Goal: Task Accomplishment & Management: Manage account settings

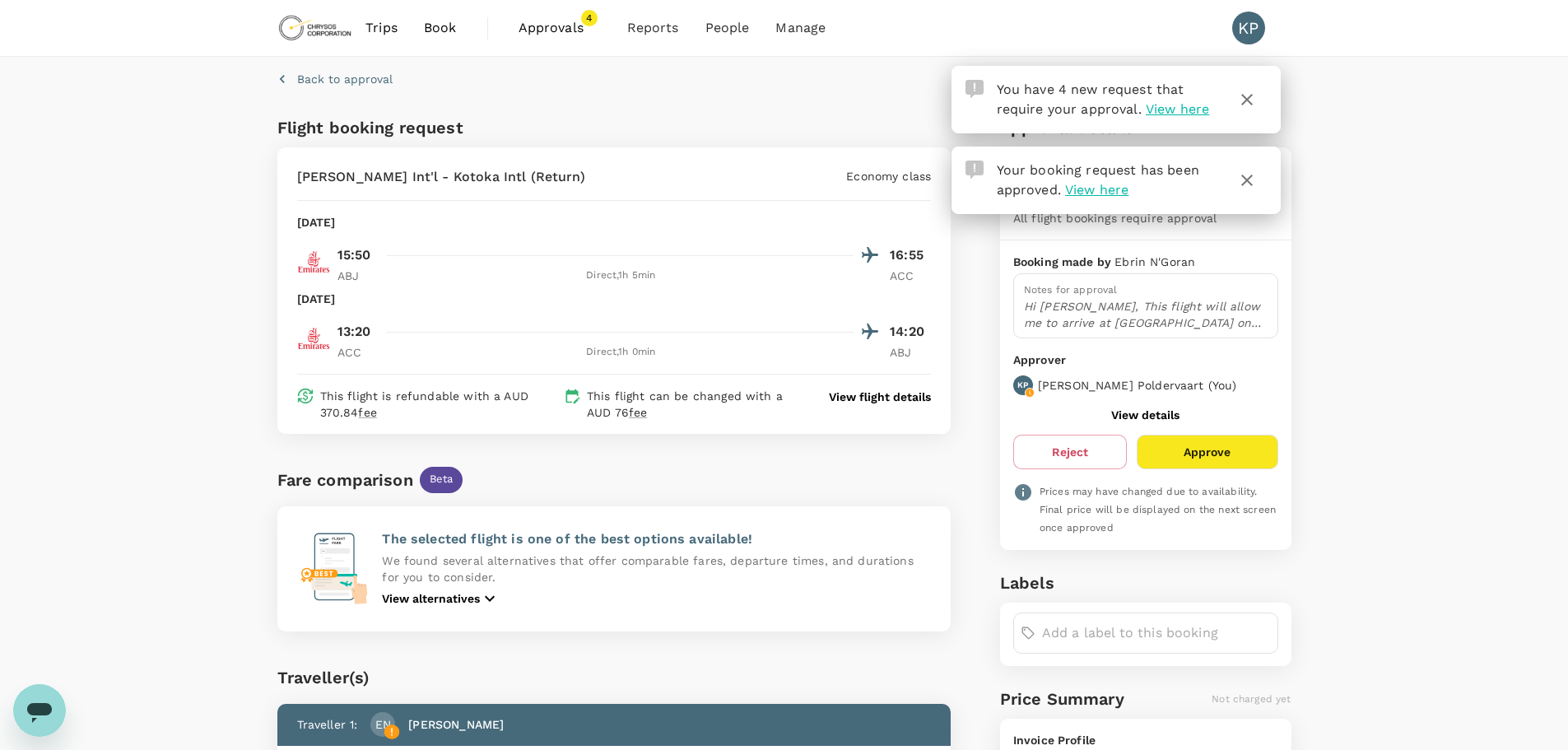
click at [1246, 179] on icon "button" at bounding box center [1247, 180] width 20 height 20
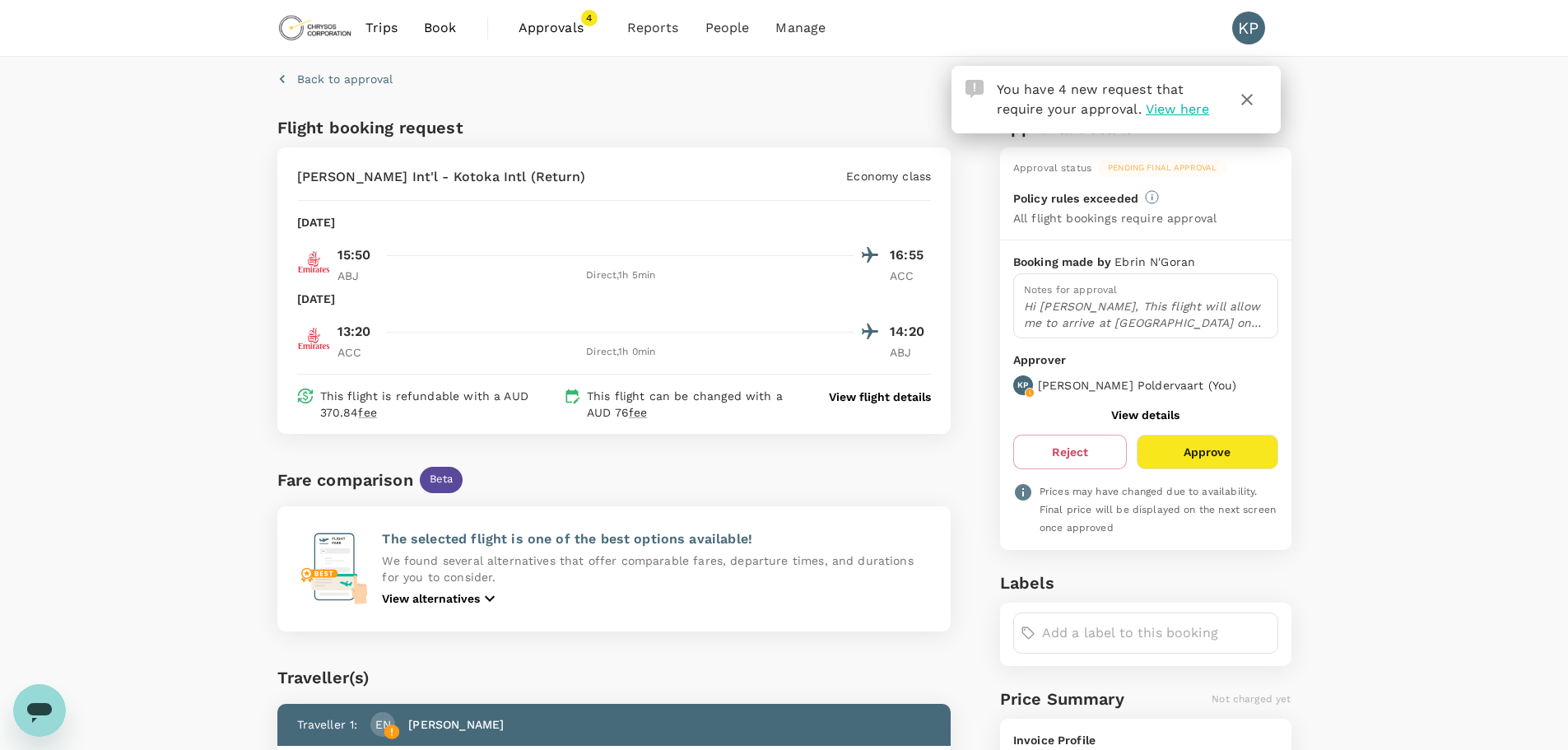
click at [1247, 98] on icon "button" at bounding box center [1247, 99] width 12 height 12
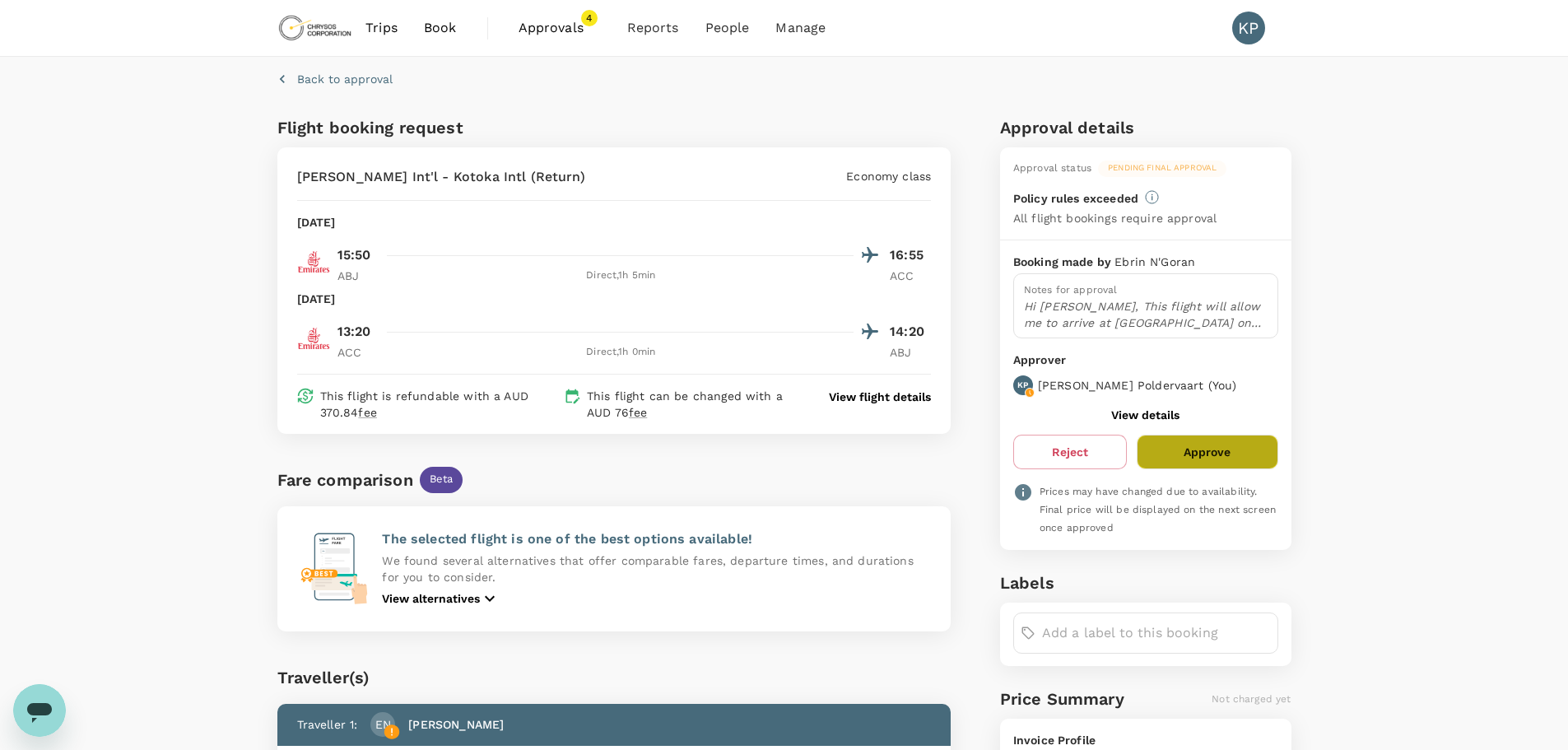
click at [1196, 454] on button "Approve" at bounding box center [1207, 452] width 141 height 35
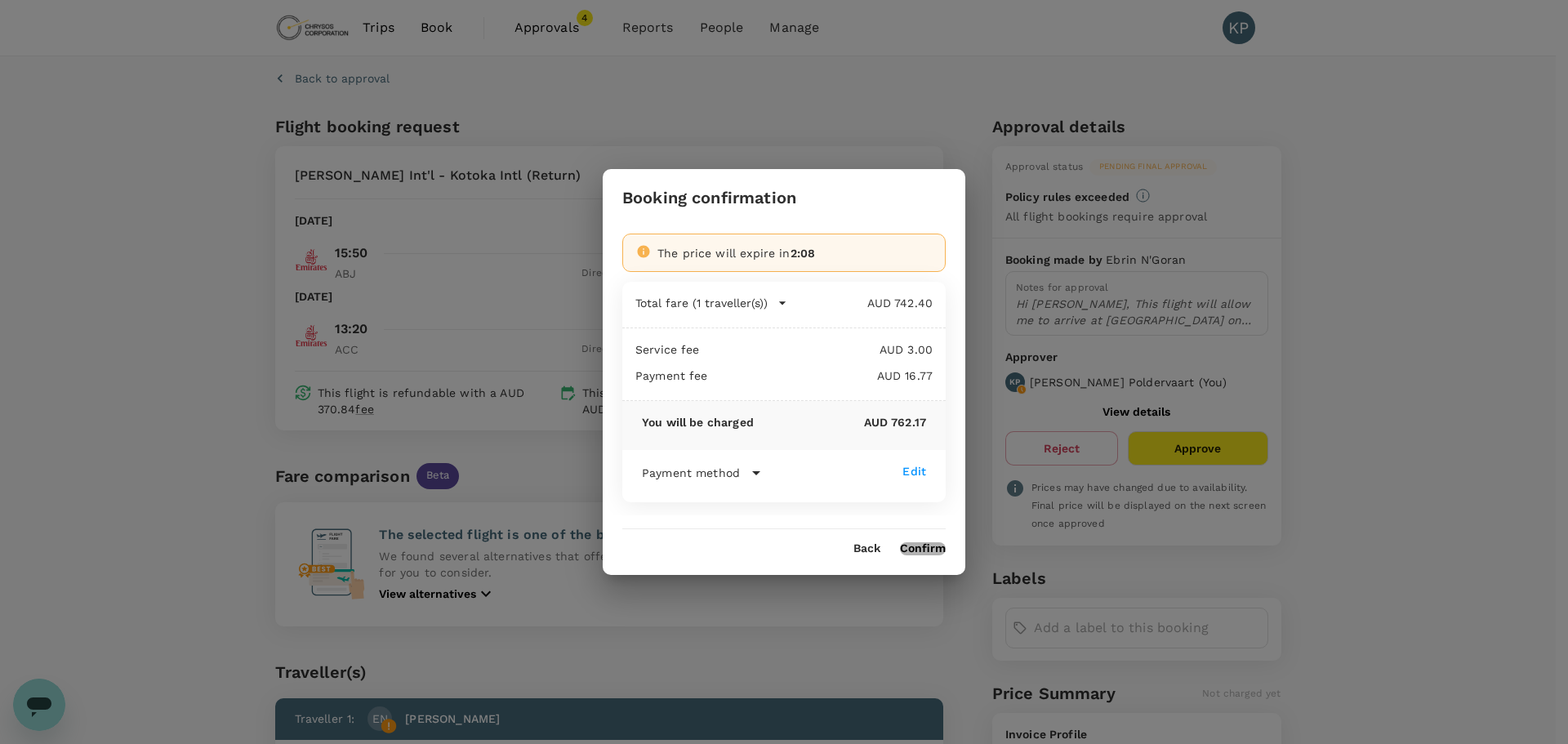
click at [920, 547] on button "Confirm" at bounding box center [923, 549] width 46 height 13
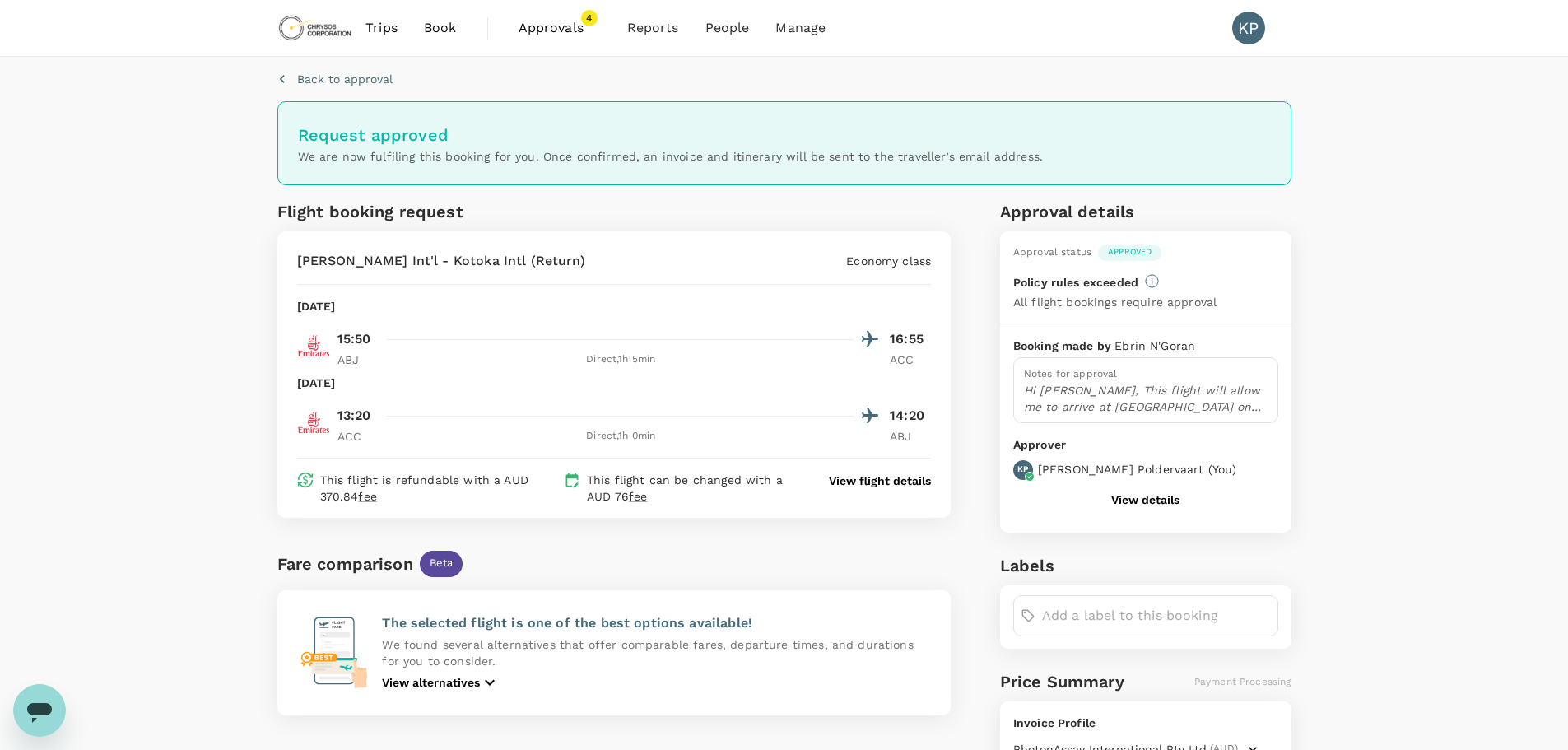
click at [555, 32] on span "Approvals" at bounding box center [560, 28] width 83 height 20
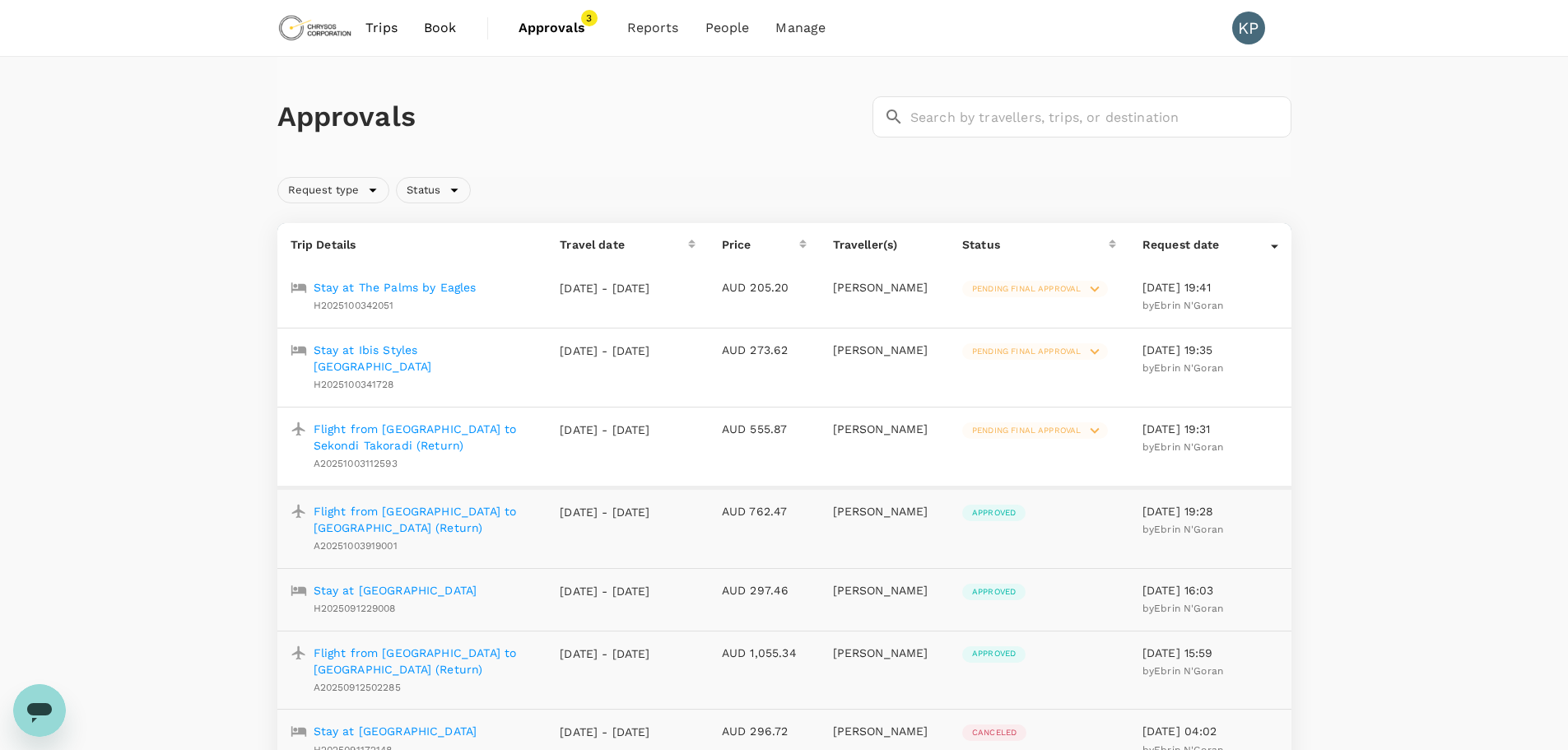
click at [470, 421] on p "Flight from Accra to Sekondi Takoradi (Return)" at bounding box center [423, 437] width 221 height 33
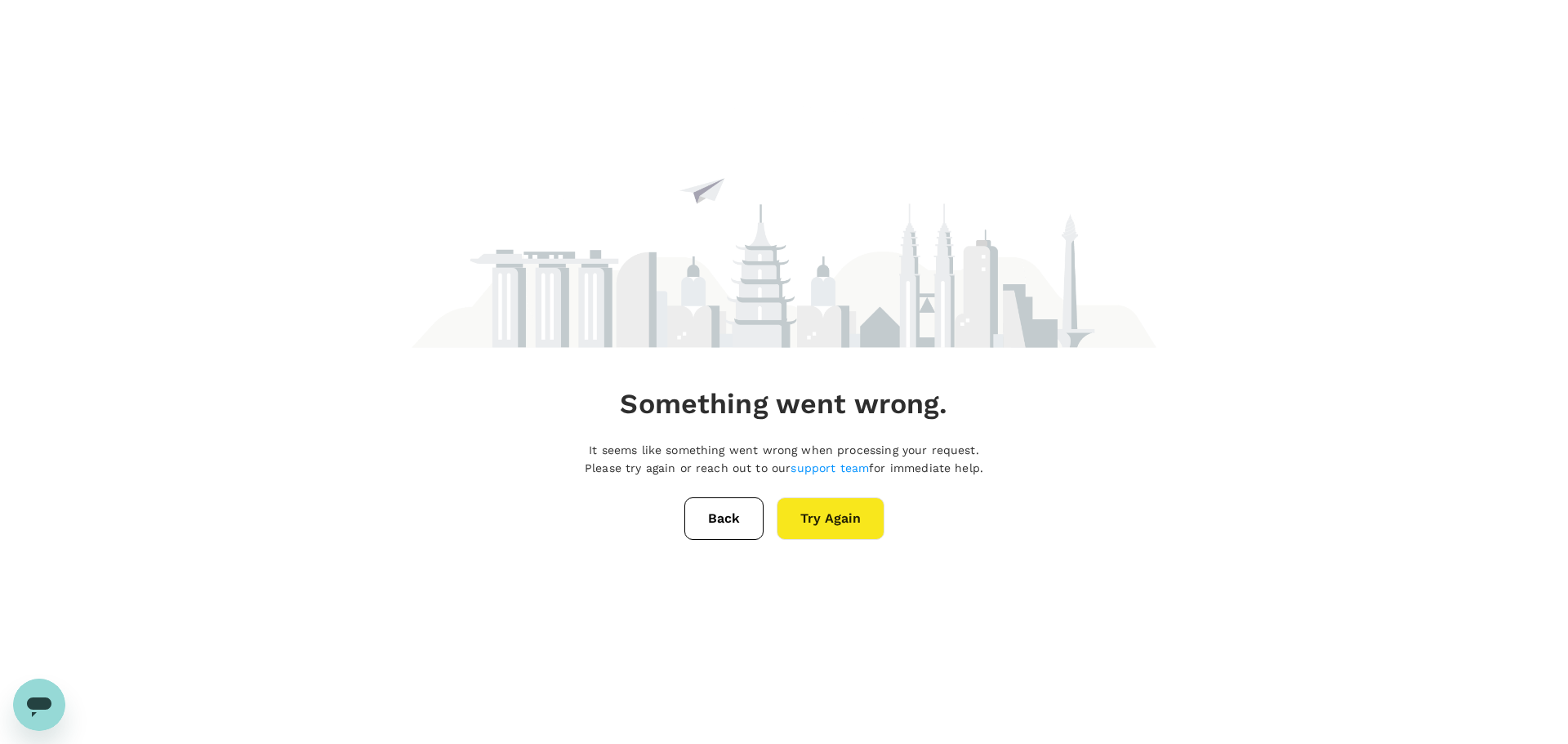
click at [812, 509] on button "Try Again" at bounding box center [830, 518] width 107 height 43
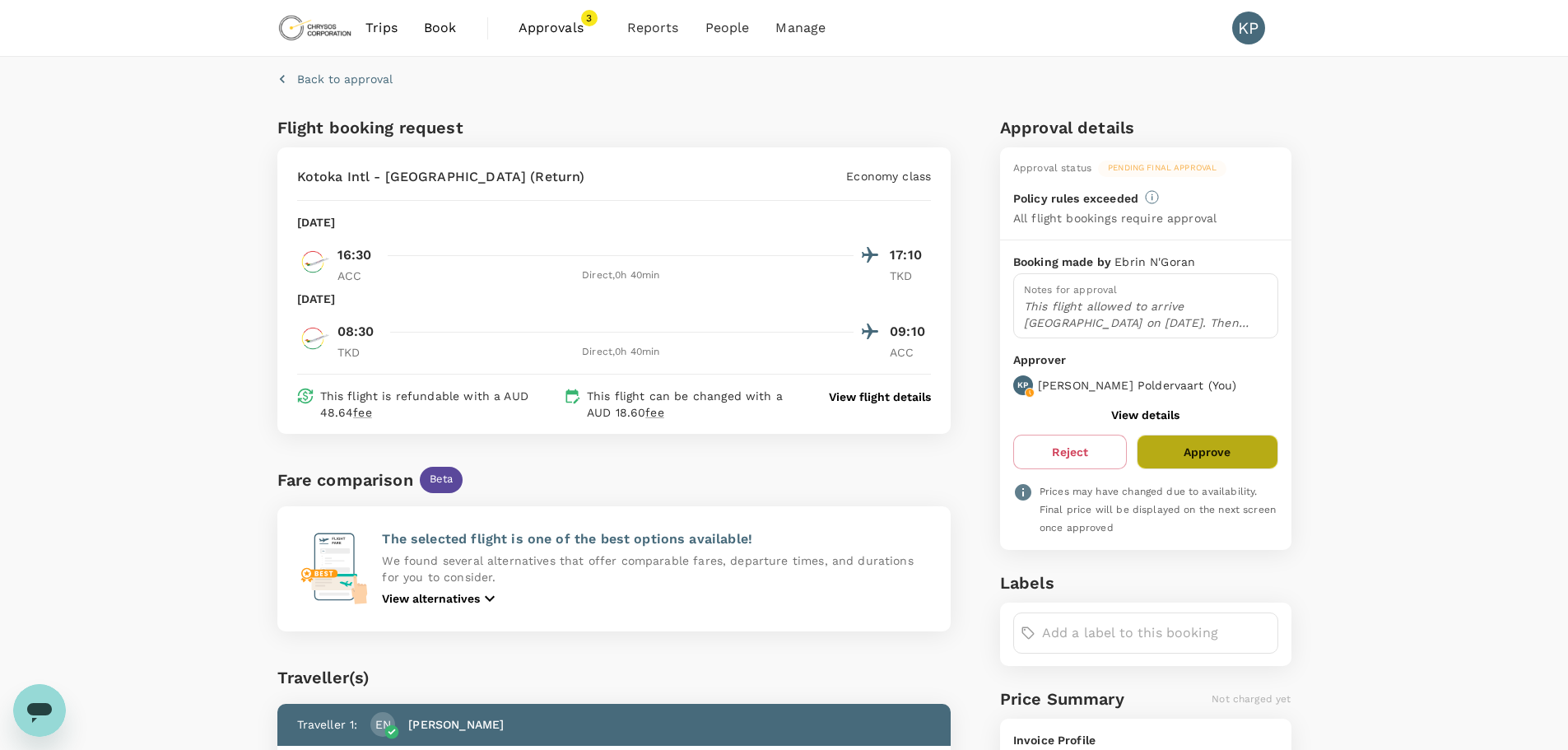
click at [1214, 456] on button "Approve" at bounding box center [1207, 452] width 141 height 35
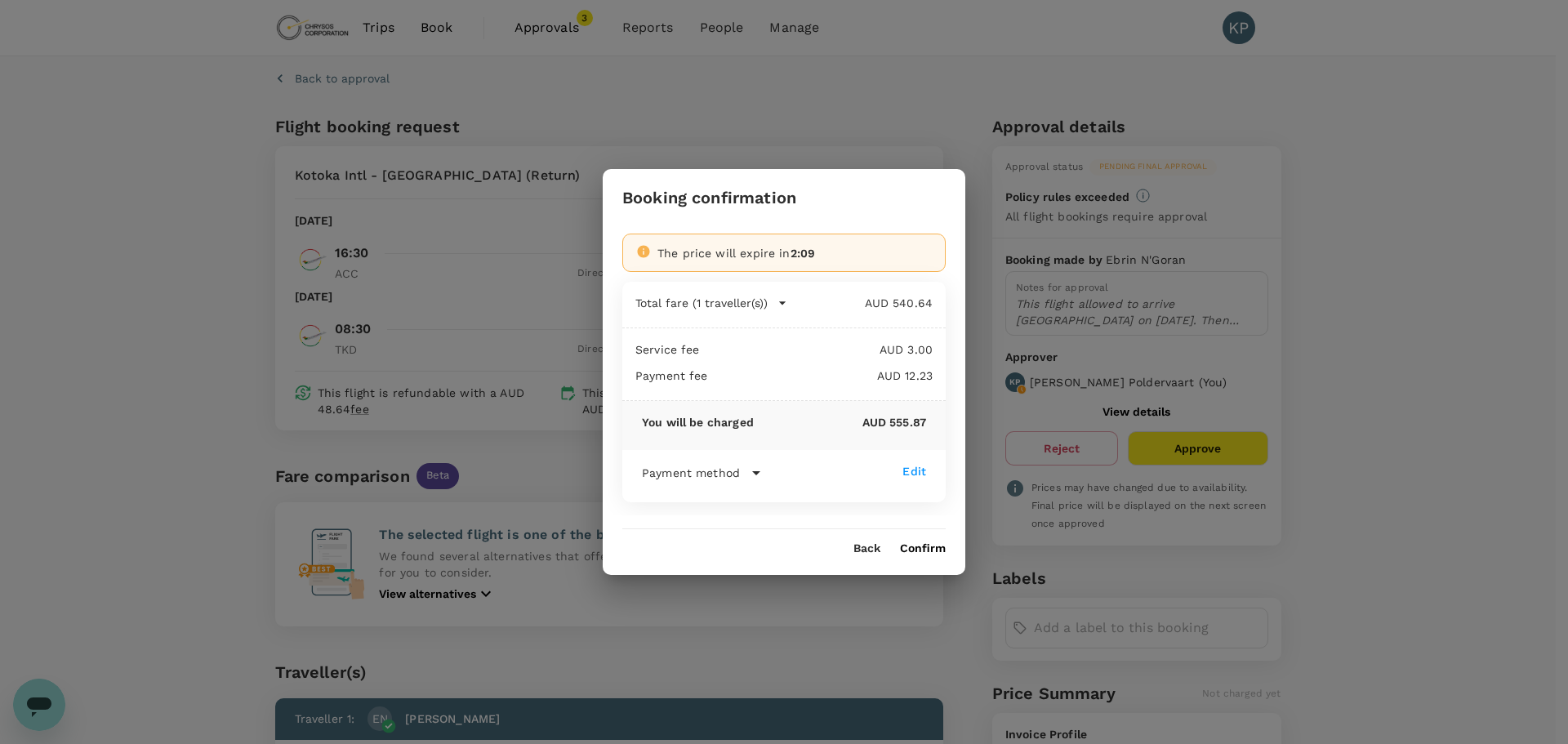
click at [927, 549] on button "Confirm" at bounding box center [923, 549] width 46 height 13
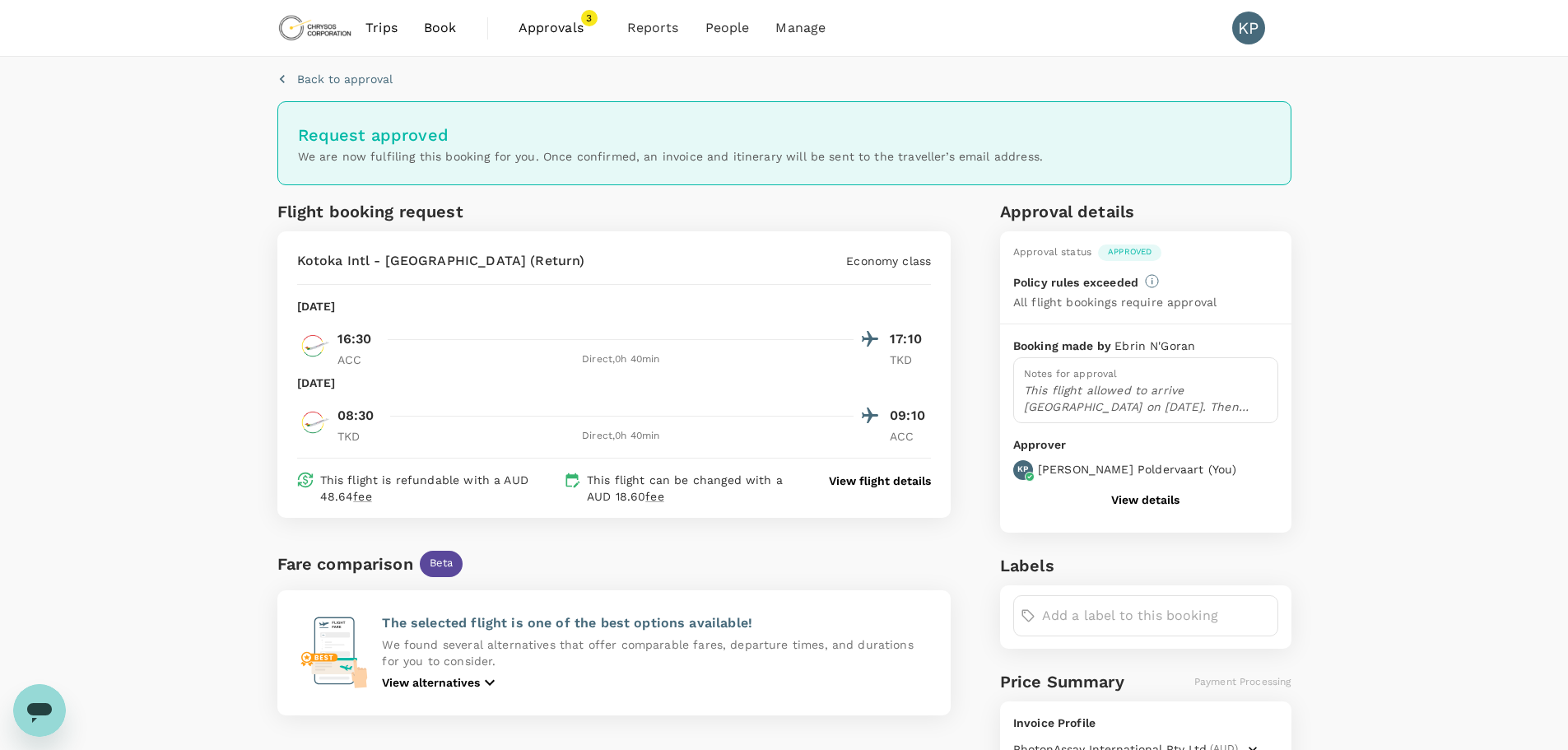
click at [539, 27] on span "Approvals" at bounding box center [560, 28] width 83 height 20
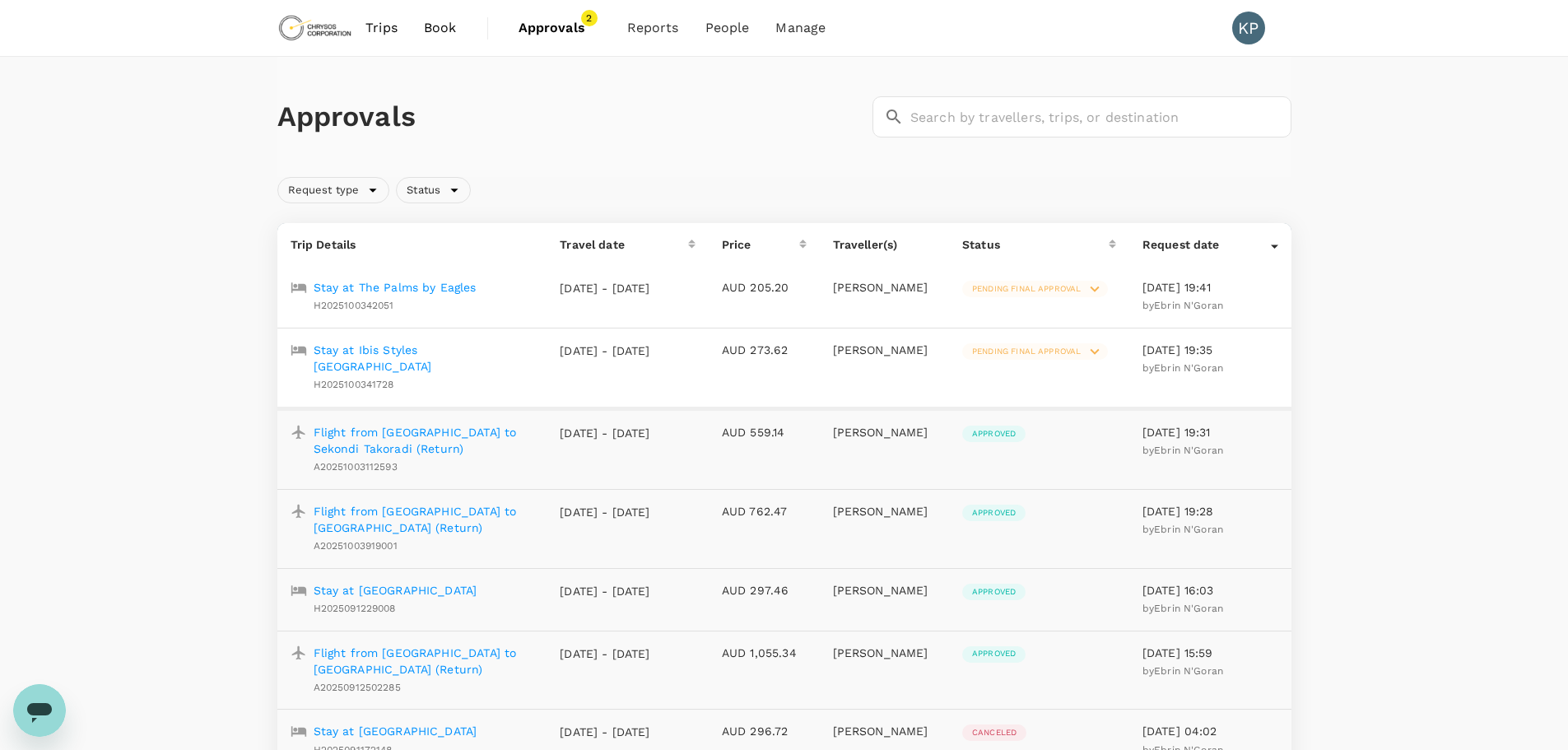
click at [399, 347] on p "Stay at Ibis Styles Accra Airport" at bounding box center [423, 358] width 221 height 33
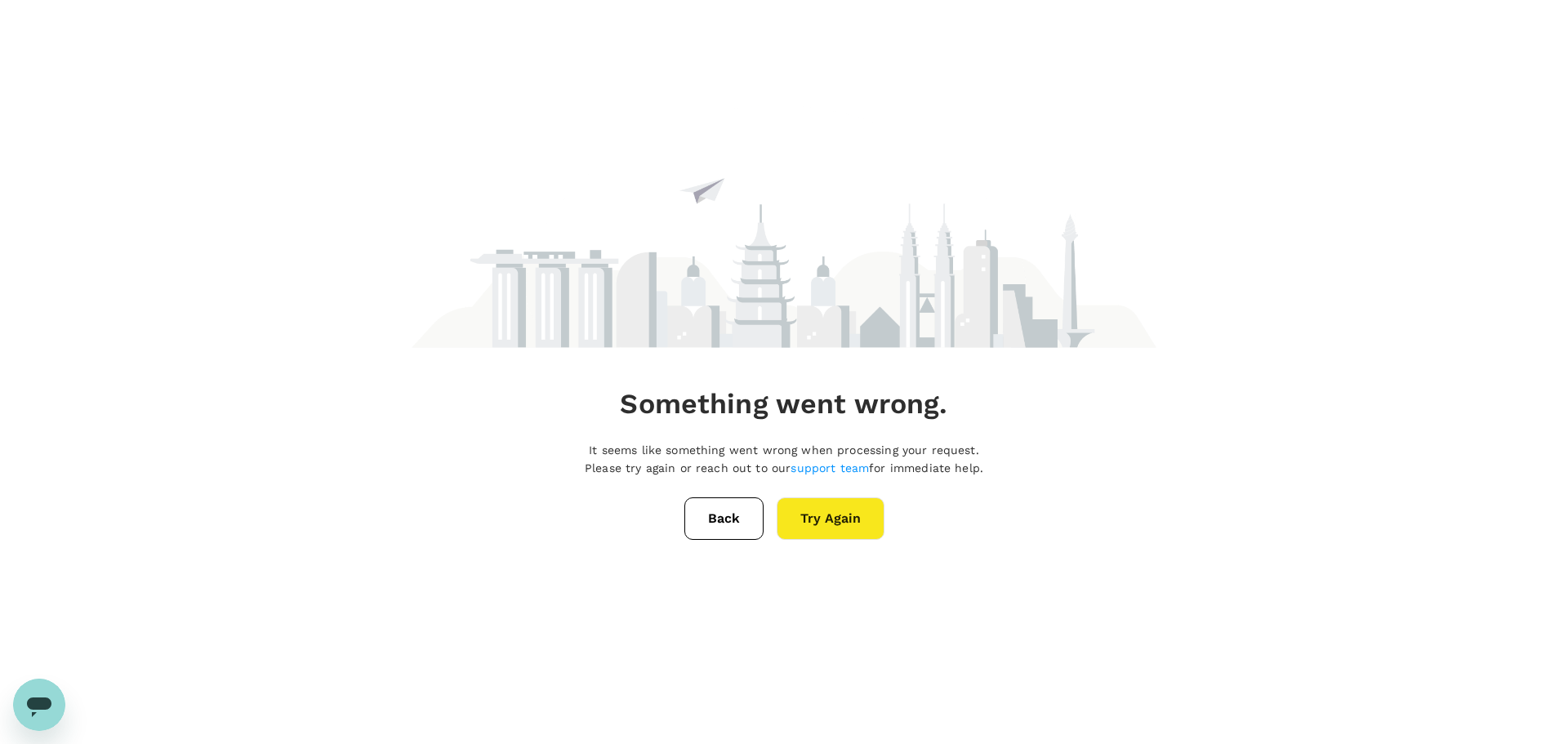
click at [834, 523] on button "Try Again" at bounding box center [830, 518] width 107 height 43
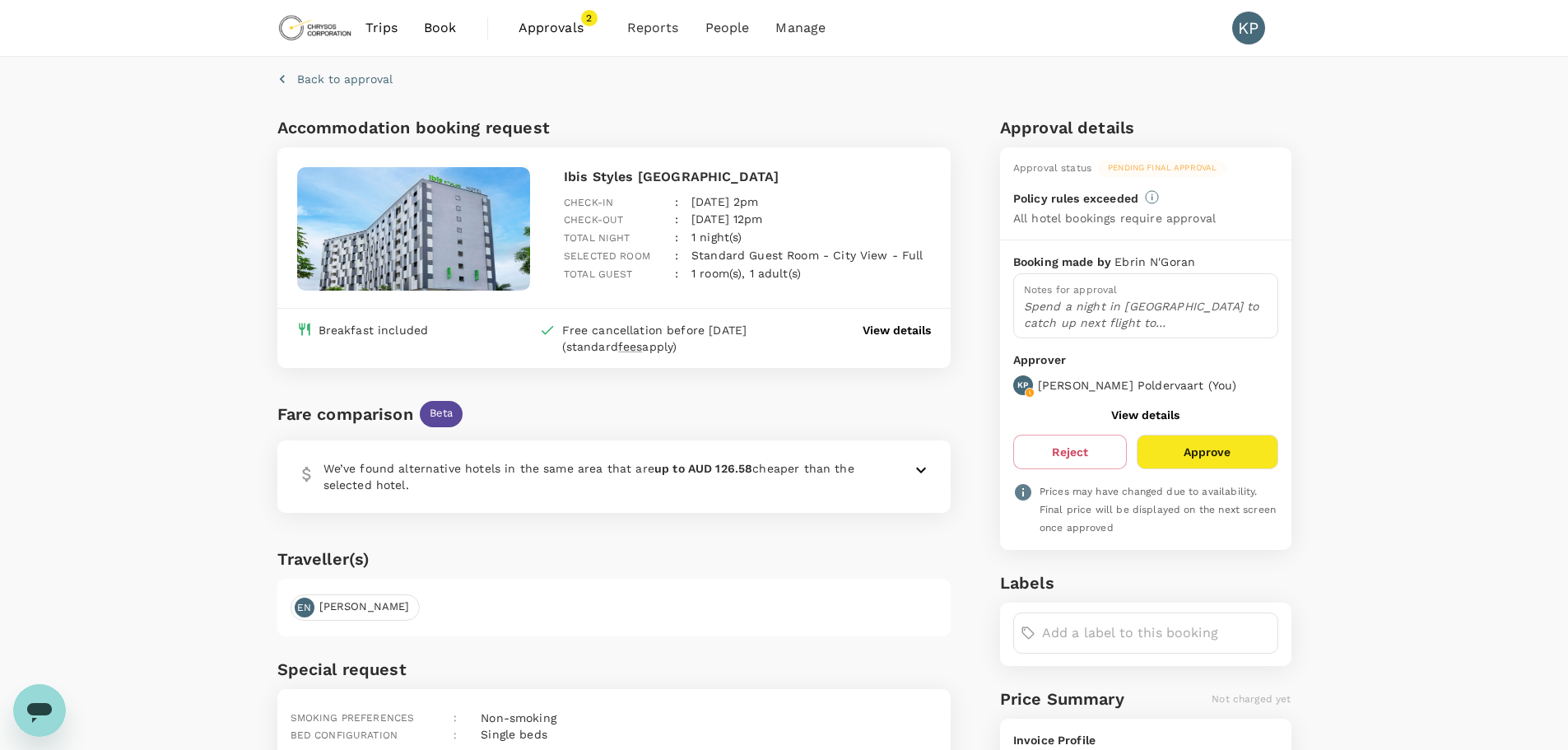
click at [918, 468] on icon at bounding box center [921, 469] width 10 height 6
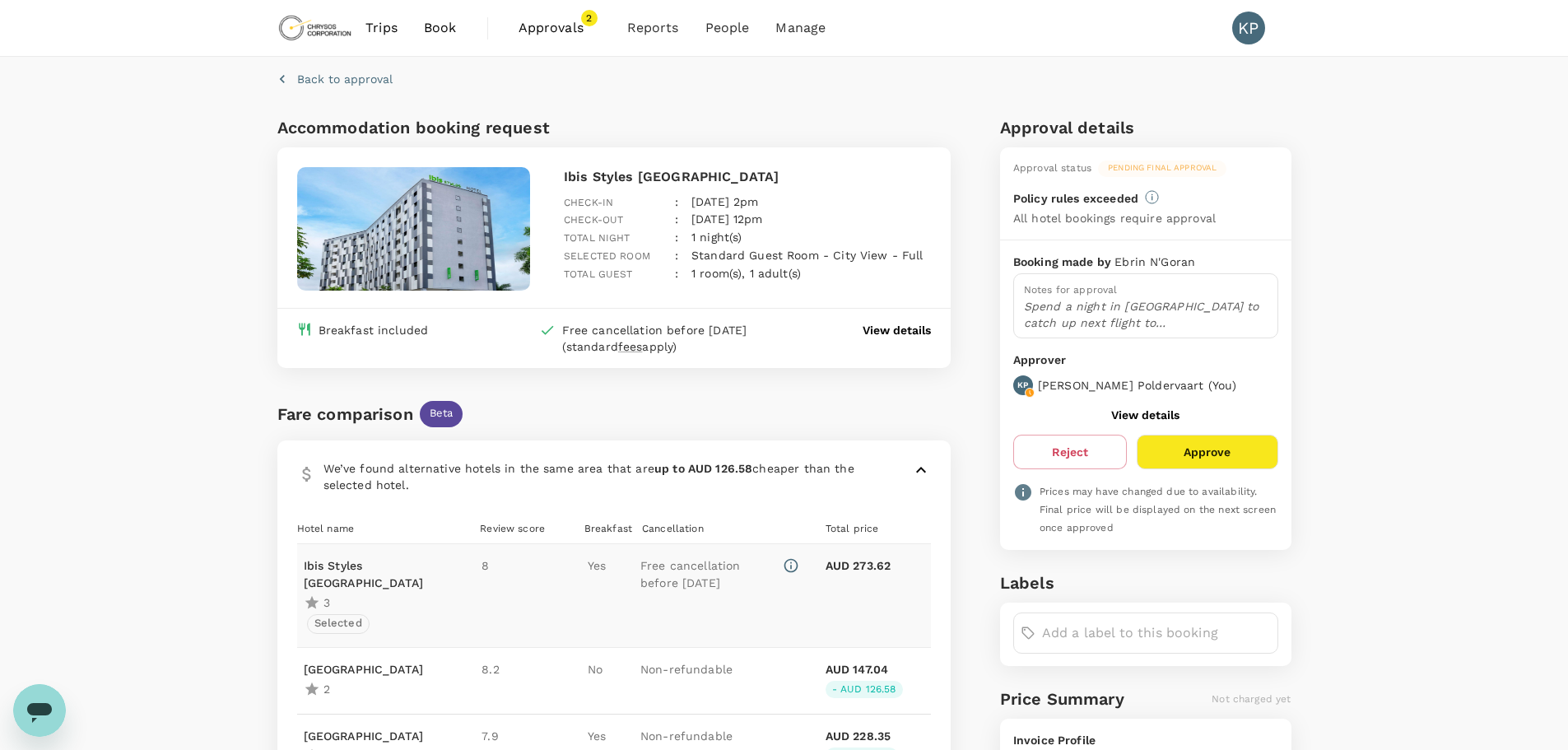
click at [1212, 451] on button "Approve" at bounding box center [1207, 452] width 141 height 35
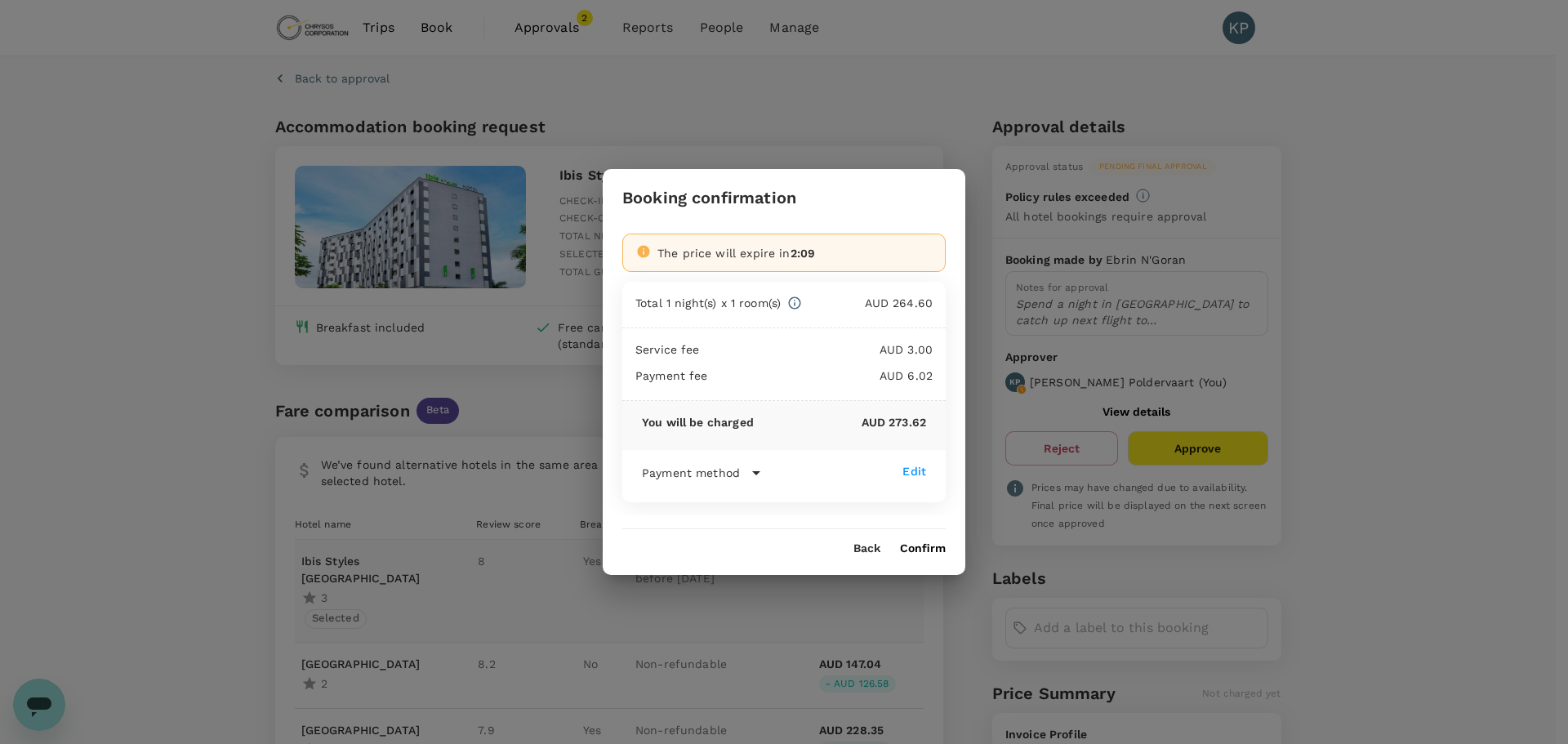
click at [921, 545] on button "Confirm" at bounding box center [923, 549] width 46 height 13
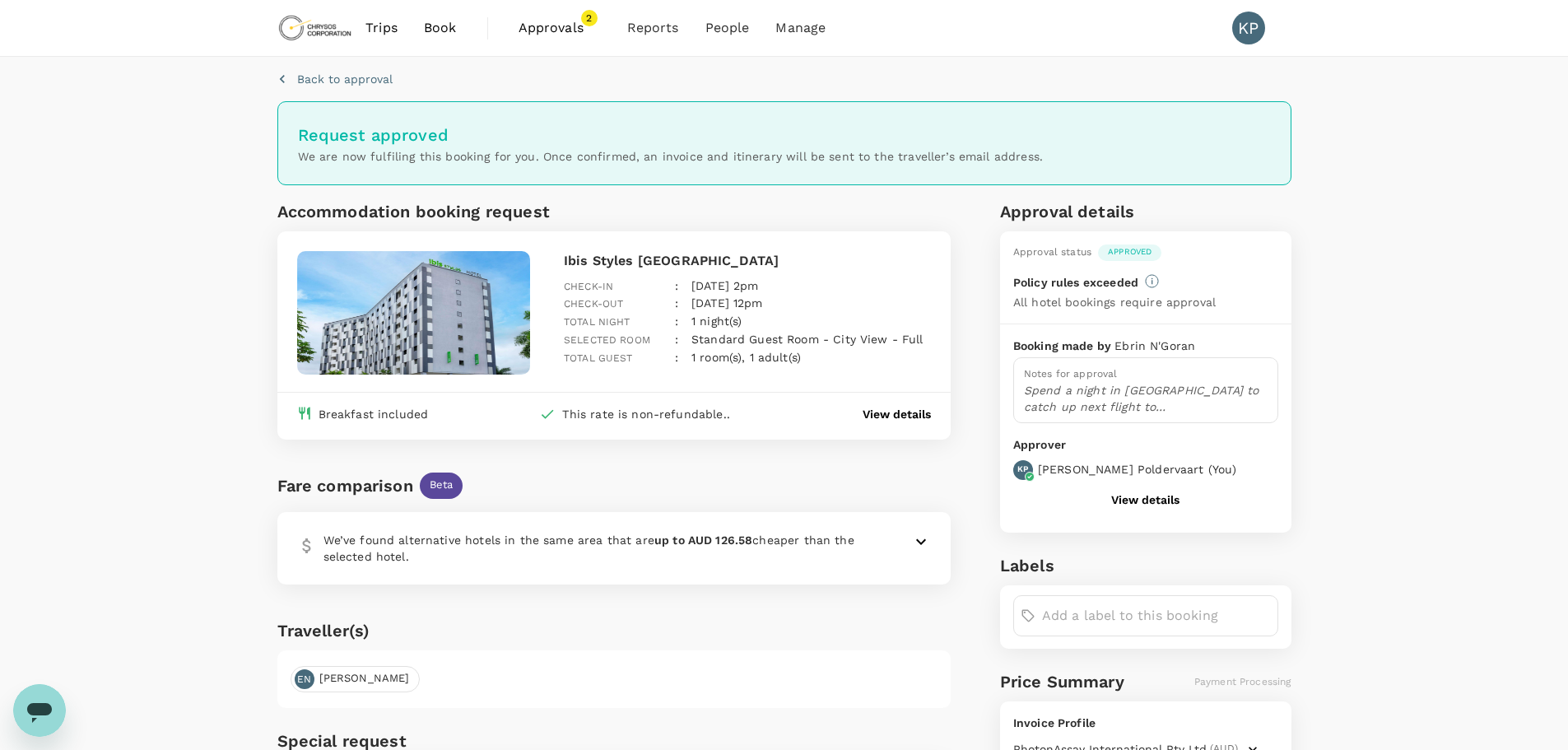
click at [552, 27] on span "Approvals" at bounding box center [560, 28] width 83 height 20
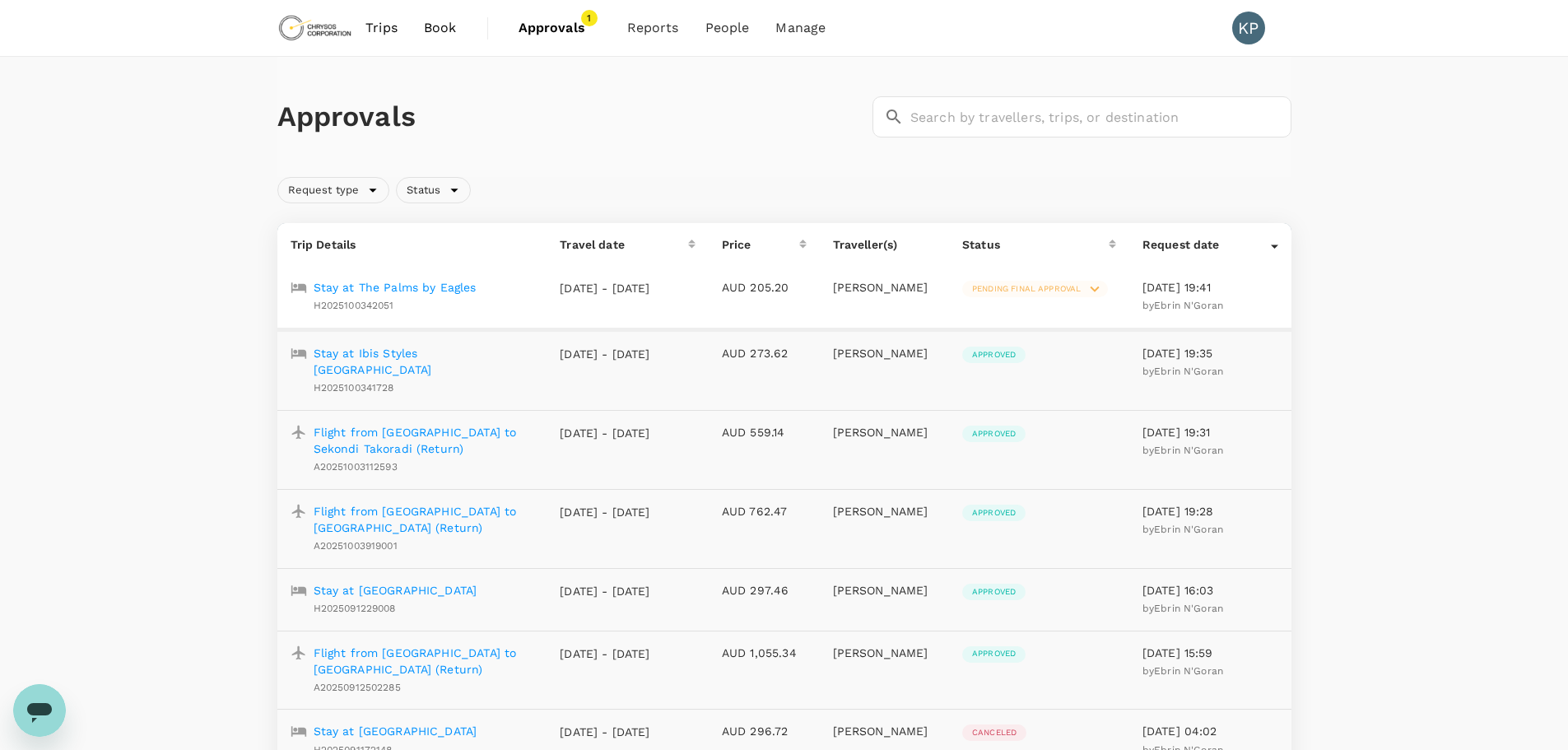
click at [457, 290] on p "Stay at The Palms by Eagles" at bounding box center [394, 287] width 163 height 17
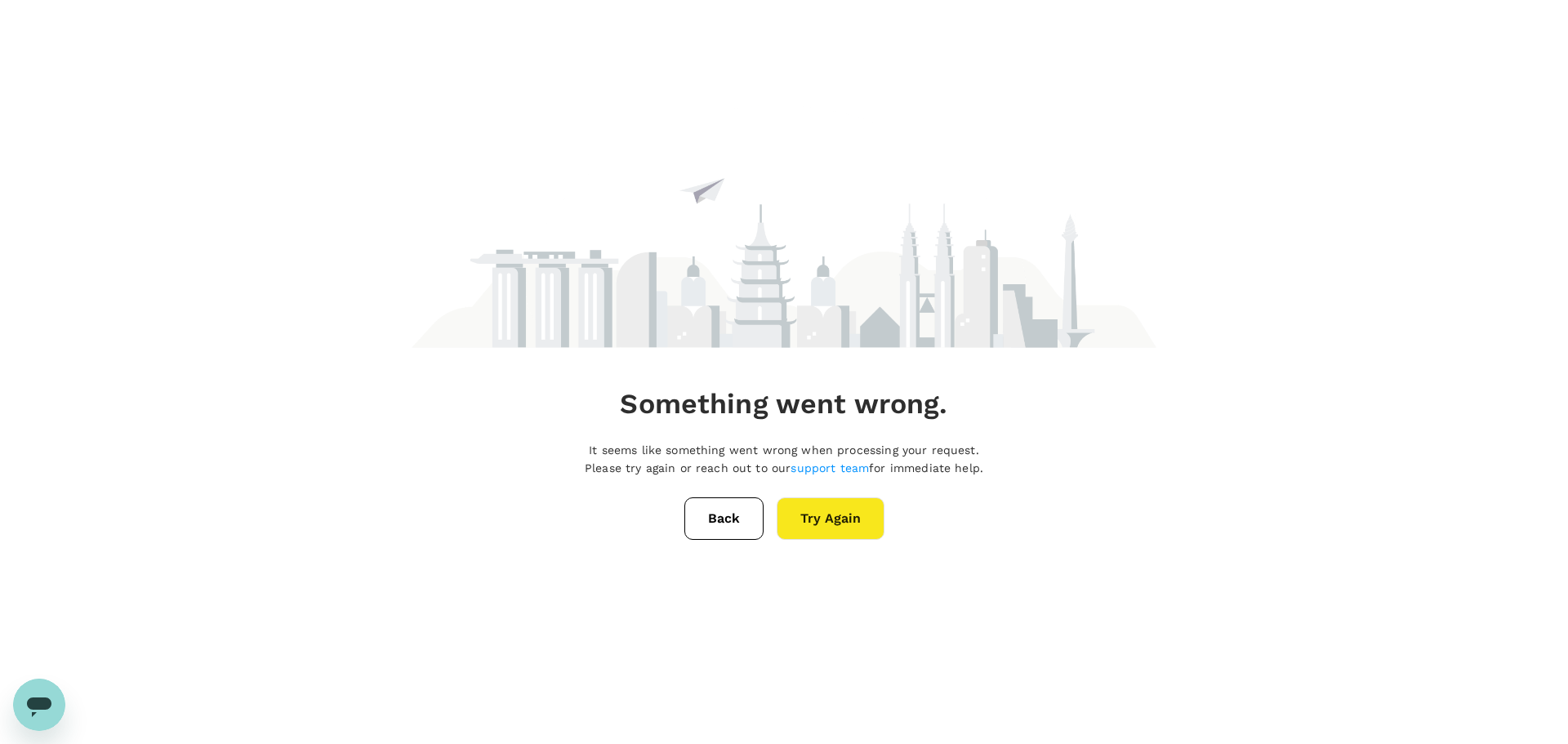
click at [856, 513] on button "Try Again" at bounding box center [830, 518] width 107 height 43
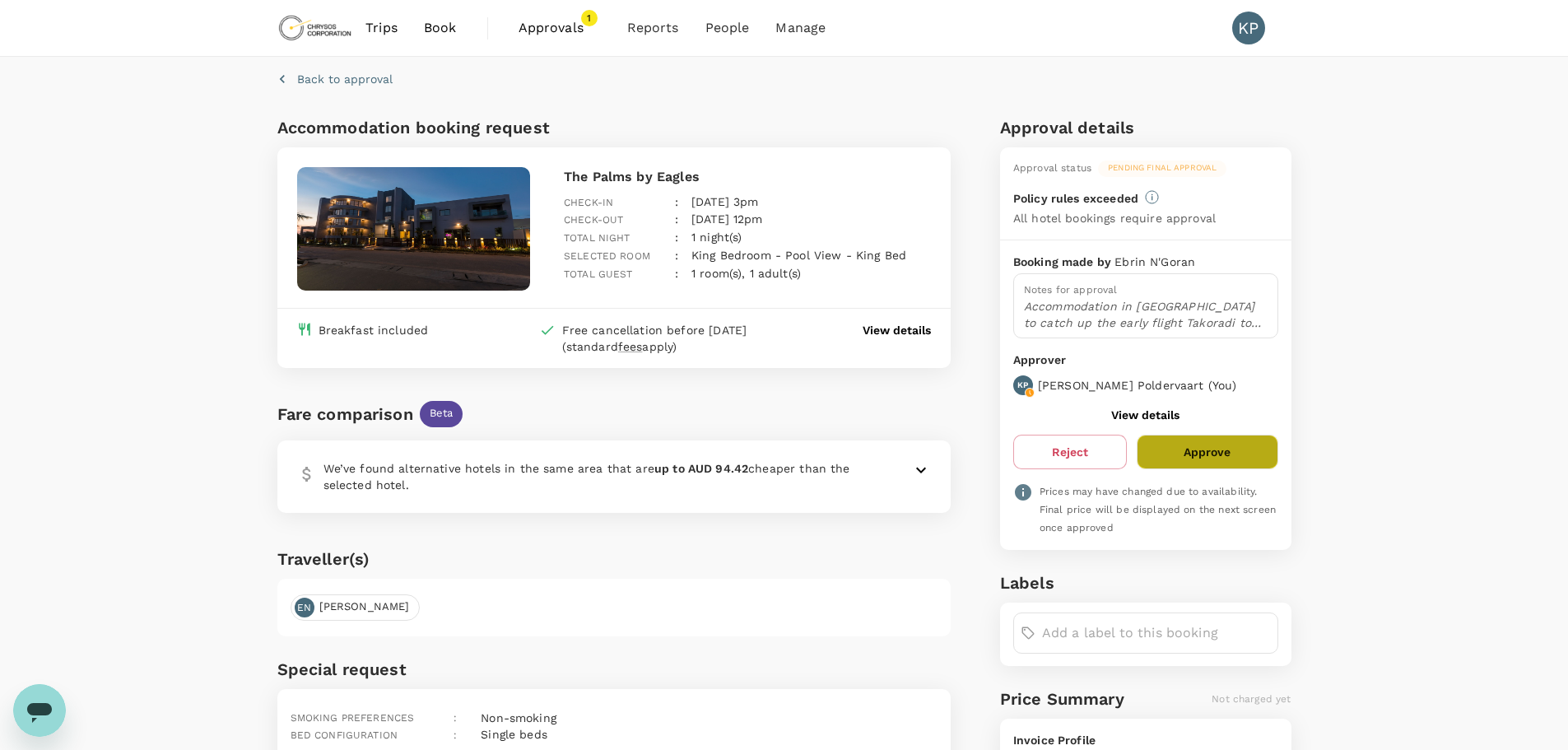
click at [1233, 452] on button "Approve" at bounding box center [1207, 452] width 141 height 35
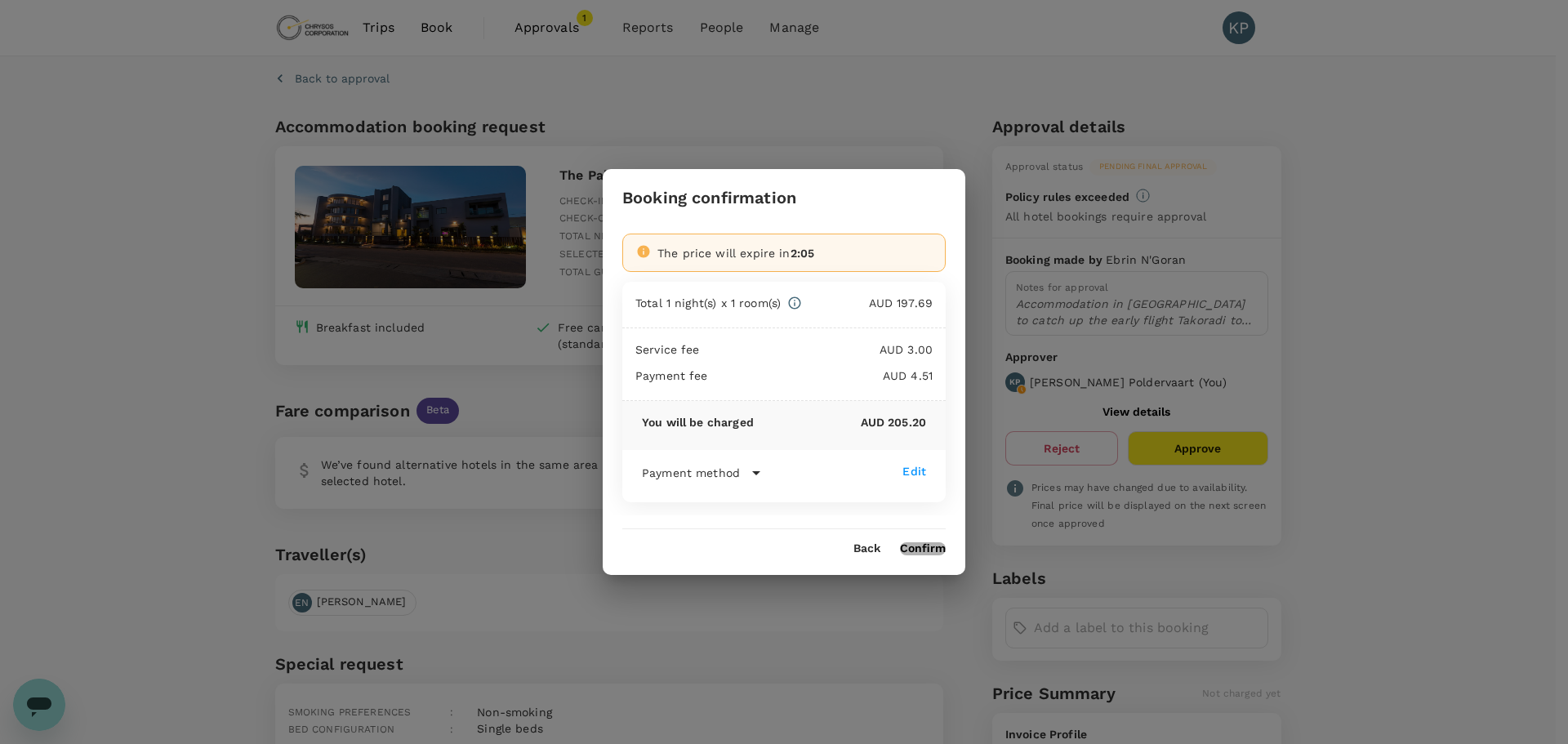
click at [924, 543] on button "Confirm" at bounding box center [923, 549] width 46 height 13
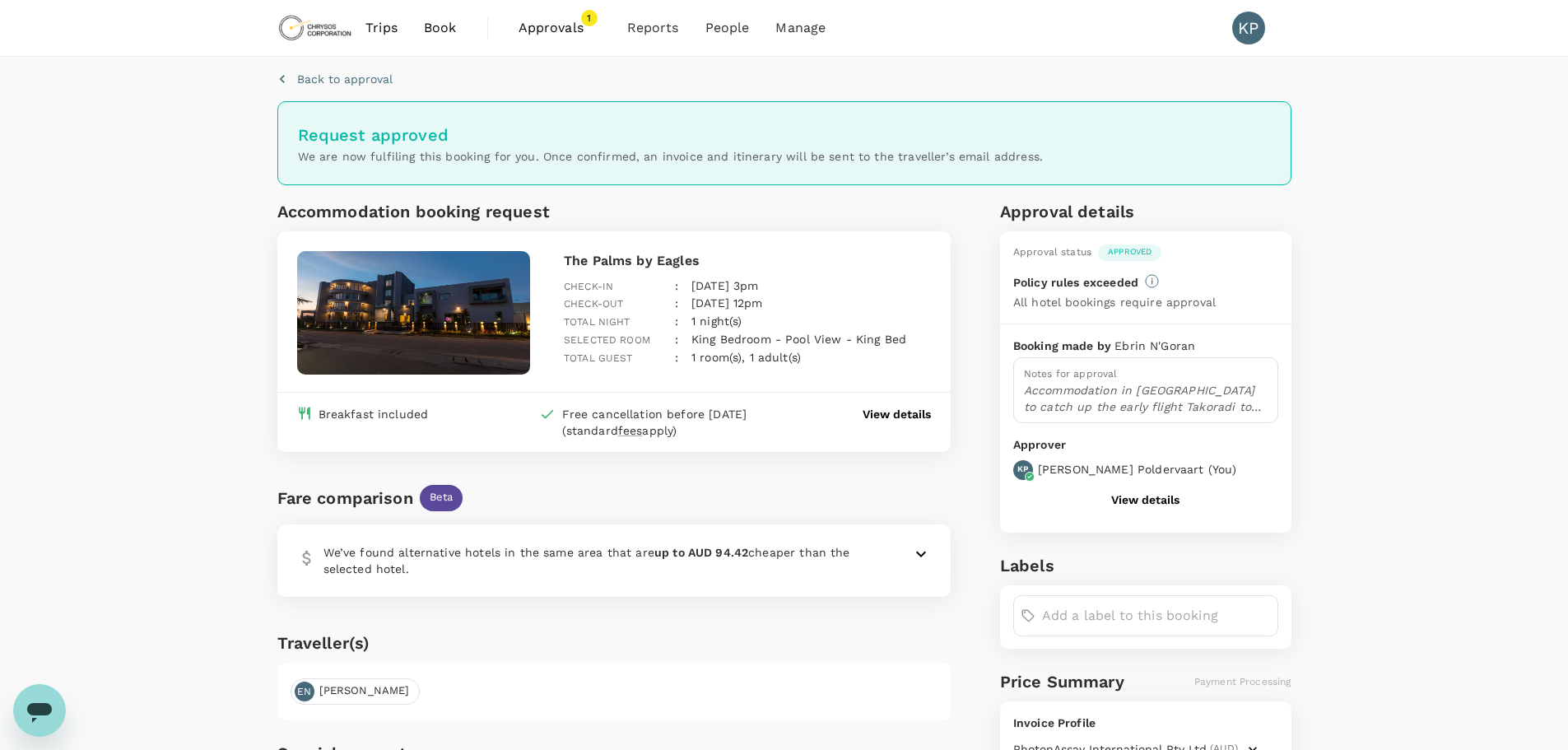
click at [550, 19] on span "Approvals" at bounding box center [560, 28] width 83 height 20
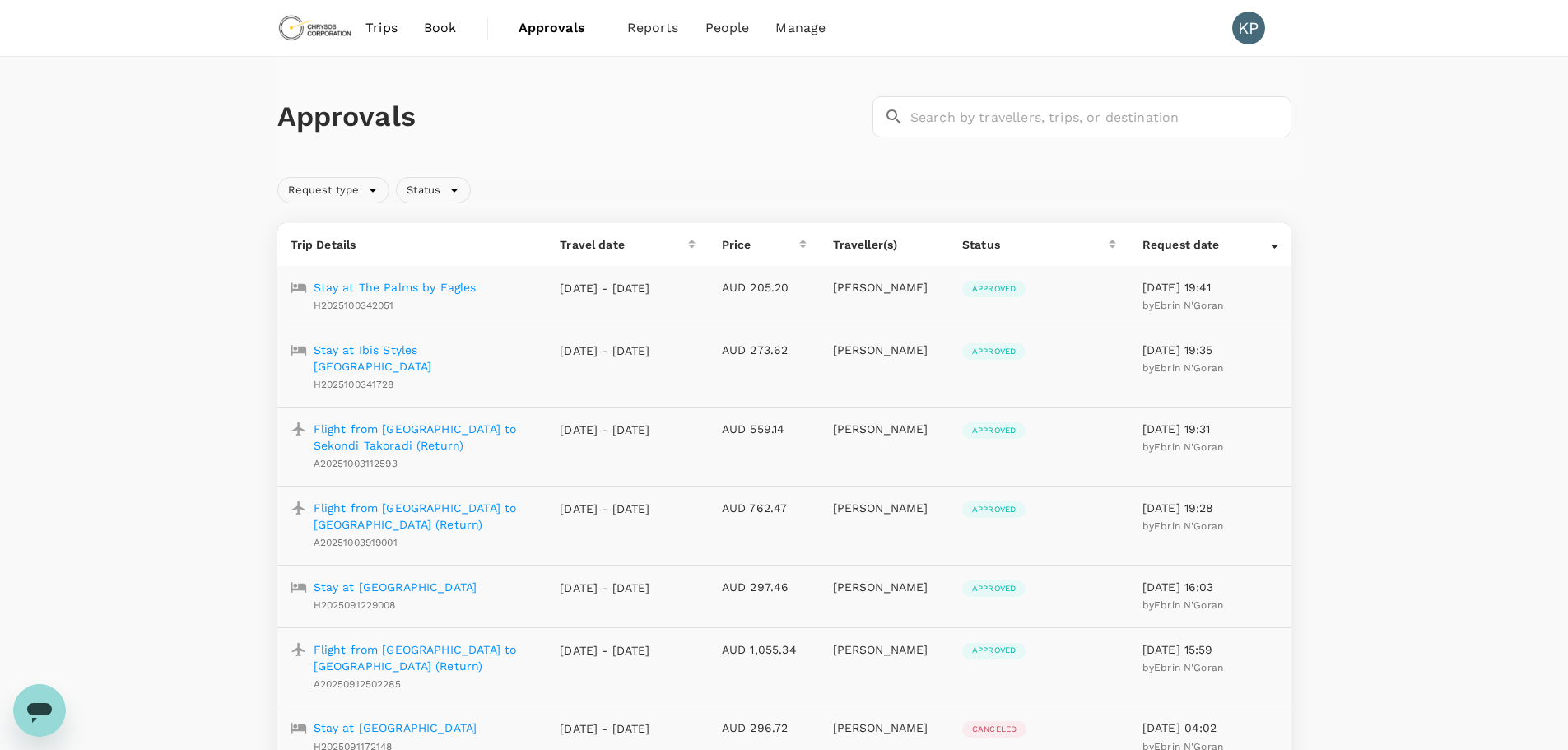
click at [551, 29] on span "Approvals" at bounding box center [560, 28] width 83 height 20
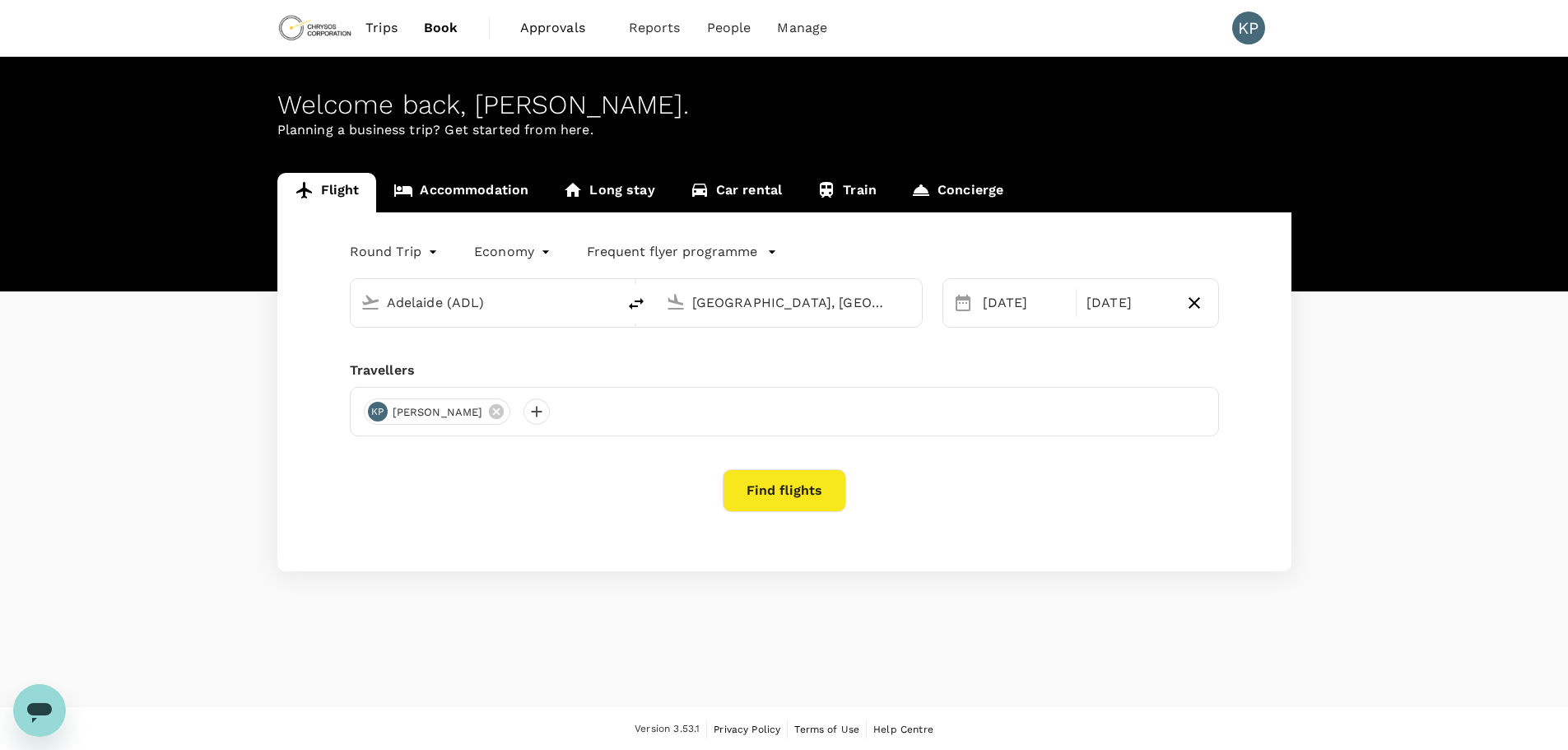
type input "Adelaide (ADL)"
type input "[GEOGRAPHIC_DATA], [GEOGRAPHIC_DATA] (any)"
type input "oneway"
type input "Kota Kinabalu Intl (BKI)"
type input "Sibu (SBW)"
